Goal: Transaction & Acquisition: Purchase product/service

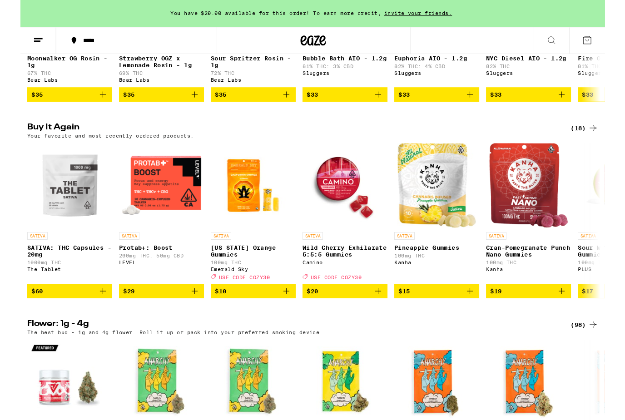
scroll to position [862, 0]
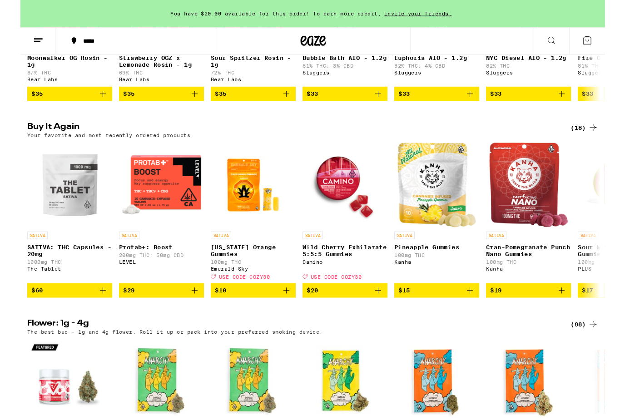
click at [89, 316] on icon "Add to bag" at bounding box center [88, 310] width 11 height 11
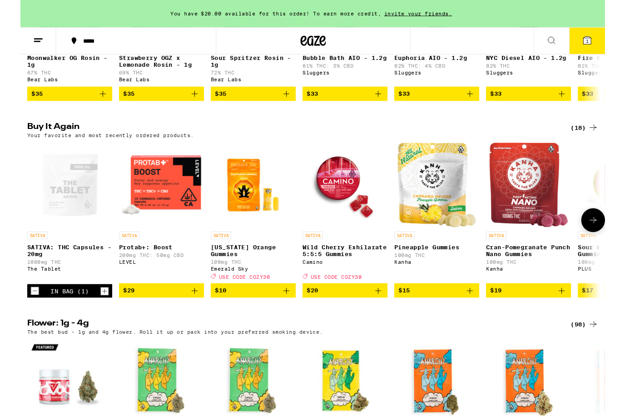
click at [605, 40] on icon at bounding box center [606, 43] width 8 height 8
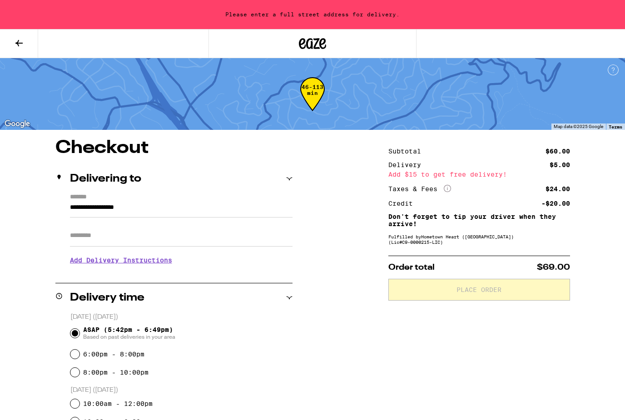
click at [119, 205] on input "**********" at bounding box center [181, 209] width 223 height 15
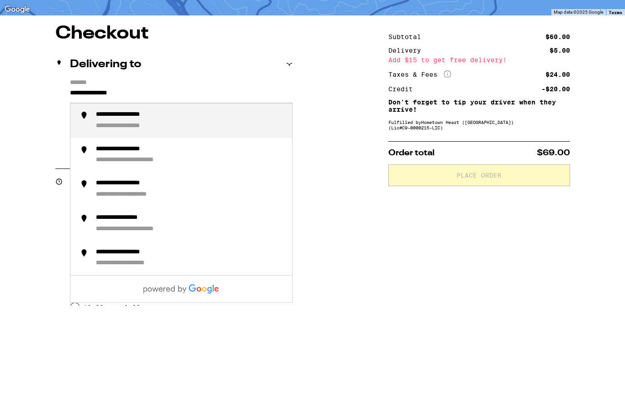
click at [118, 237] on div "**********" at bounding box center [135, 241] width 78 height 9
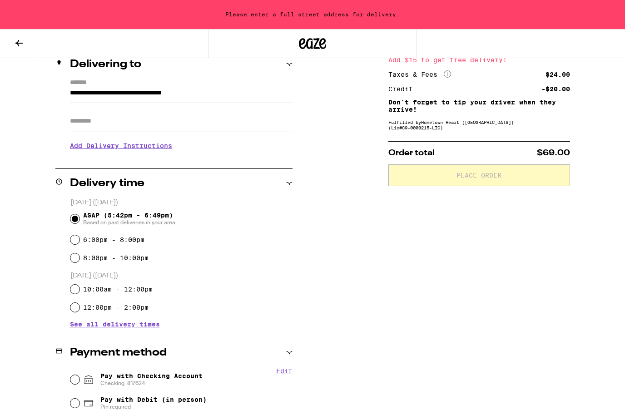
type input "**********"
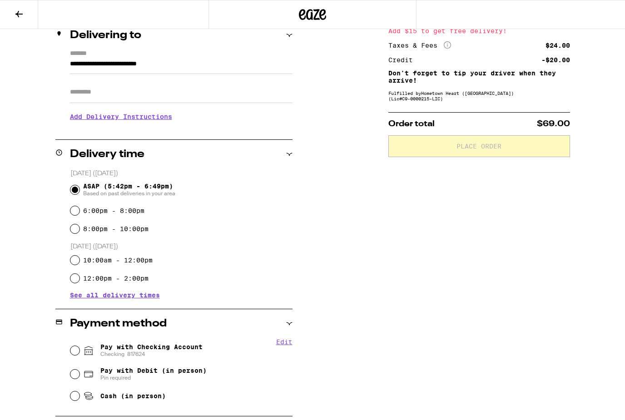
click at [96, 95] on input "Apt/Suite" at bounding box center [181, 92] width 223 height 22
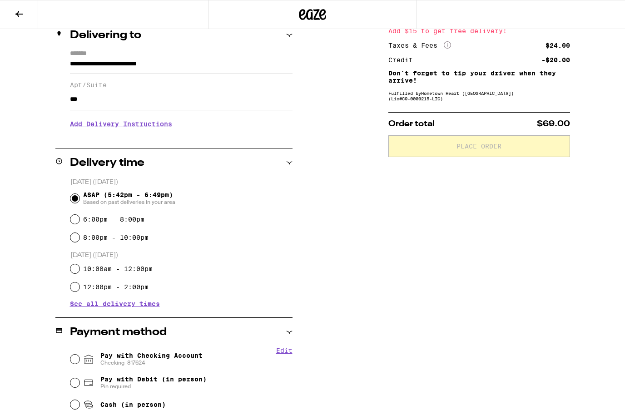
type input "***"
click at [99, 133] on h3 "Add Delivery Instructions" at bounding box center [181, 124] width 223 height 21
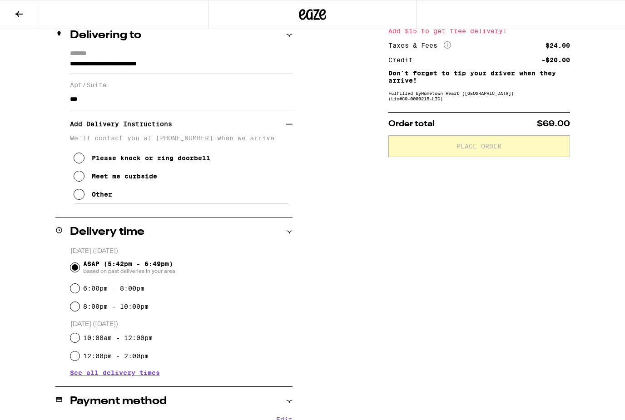
click at [79, 182] on icon at bounding box center [79, 176] width 11 height 11
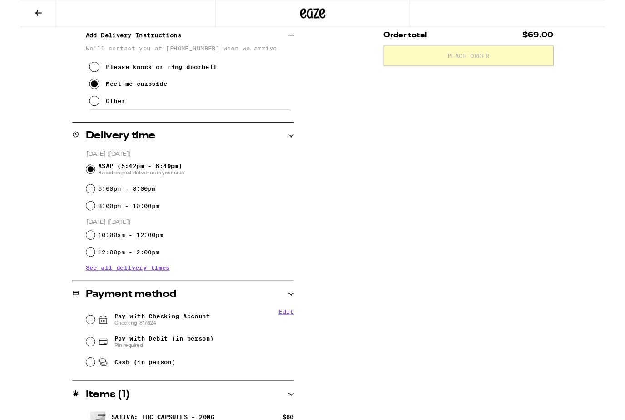
scroll to position [222, 0]
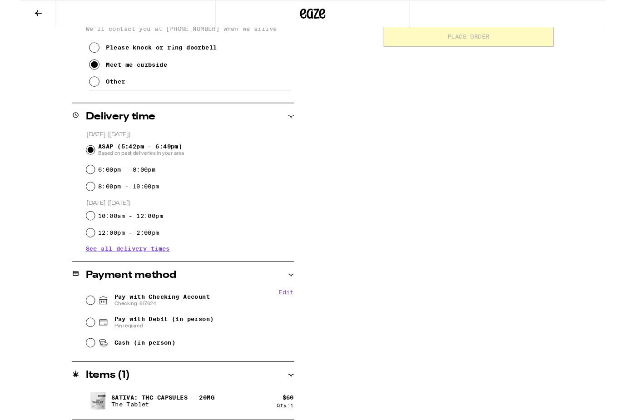
click at [75, 325] on input "Pay with Checking Account Checking 817624" at bounding box center [74, 321] width 9 height 9
radio input "true"
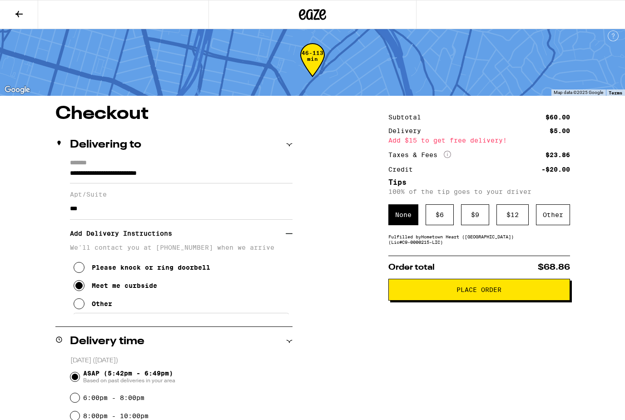
scroll to position [0, 0]
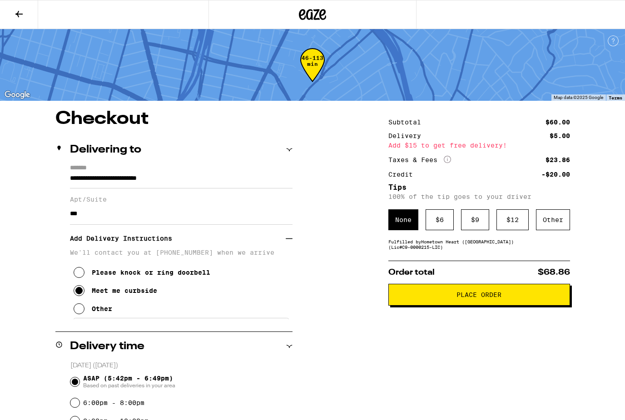
click at [440, 225] on div "$ 6" at bounding box center [440, 220] width 28 height 21
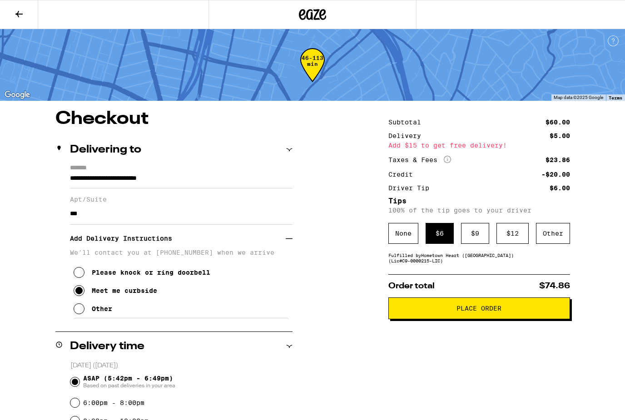
click at [477, 311] on span "Place Order" at bounding box center [479, 308] width 45 height 6
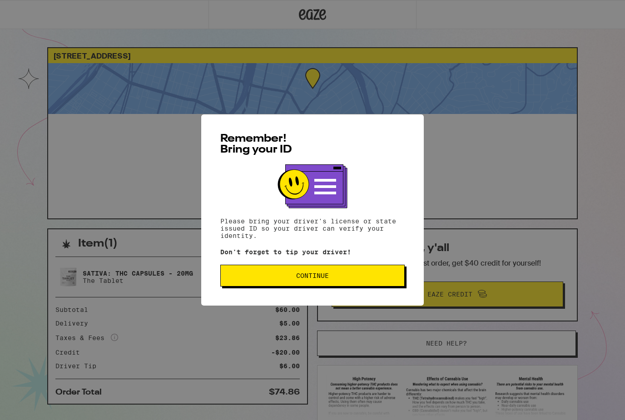
click at [338, 278] on span "Continue" at bounding box center [312, 276] width 169 height 6
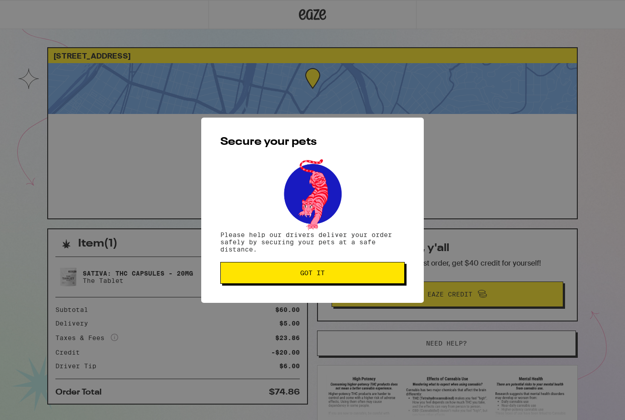
click at [332, 275] on span "Got it" at bounding box center [312, 273] width 169 height 6
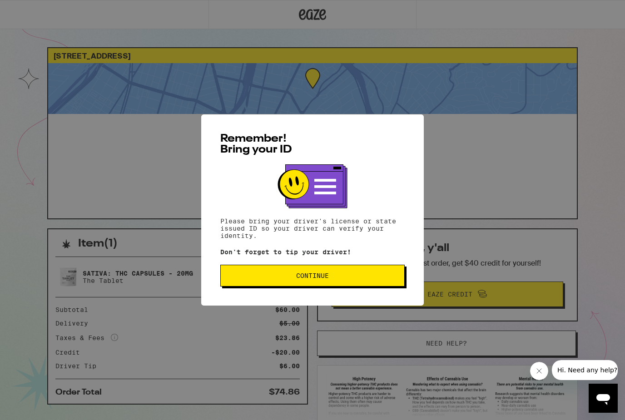
click at [328, 276] on span "Continue" at bounding box center [312, 276] width 33 height 6
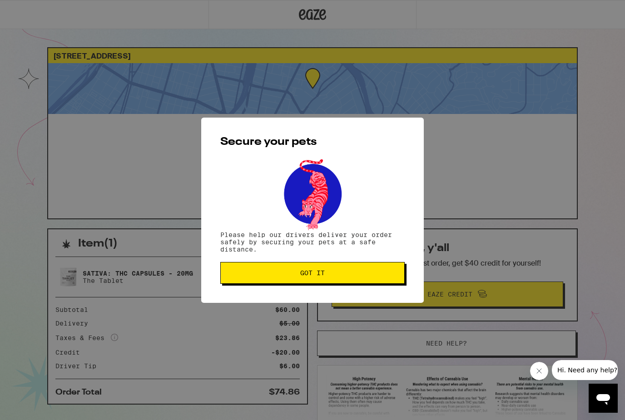
click at [325, 276] on span "Got it" at bounding box center [312, 273] width 25 height 6
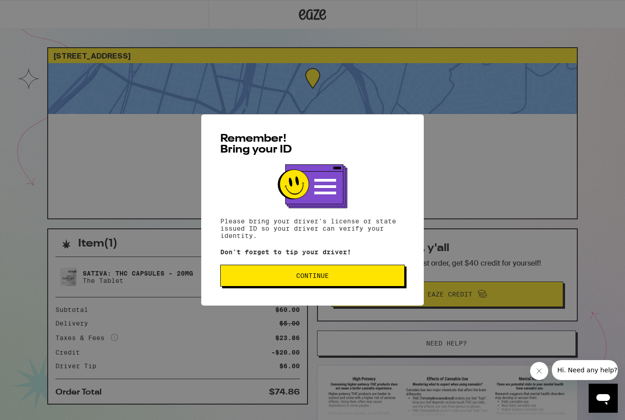
click at [322, 279] on span "Continue" at bounding box center [312, 276] width 33 height 6
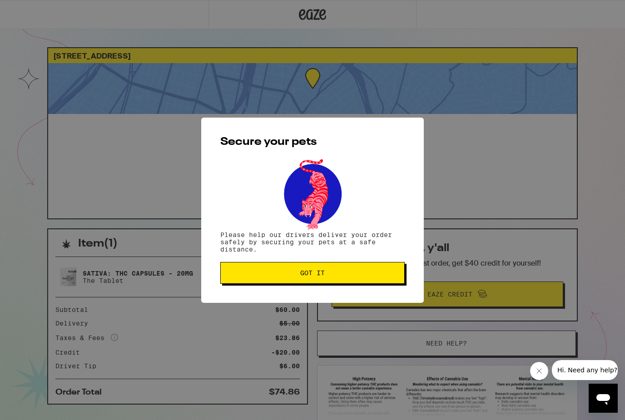
click at [325, 274] on span "Got it" at bounding box center [312, 273] width 25 height 6
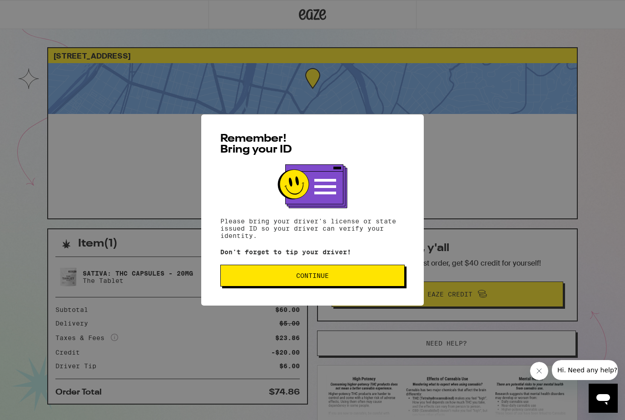
click at [325, 279] on span "Continue" at bounding box center [312, 276] width 33 height 6
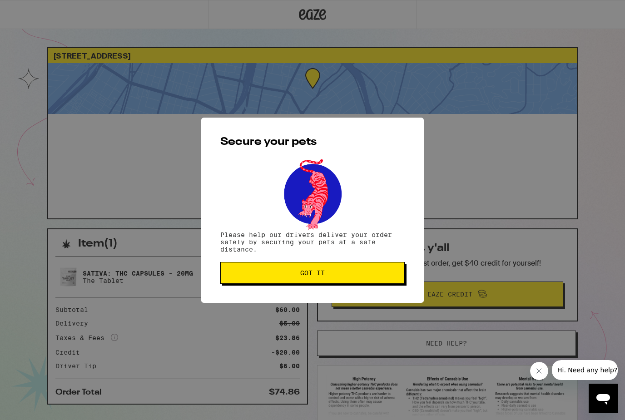
click at [322, 276] on span "Got it" at bounding box center [312, 273] width 25 height 6
